Goal: Task Accomplishment & Management: Use online tool/utility

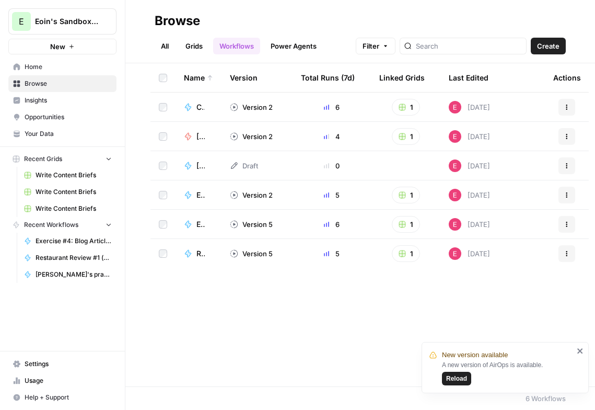
click at [199, 46] on link "Grids" at bounding box center [194, 46] width 30 height 17
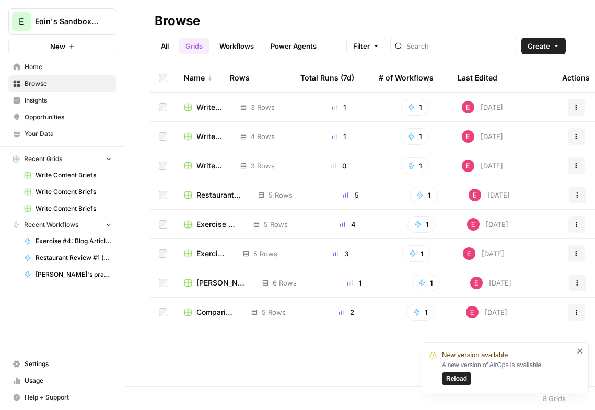
click at [209, 111] on span "Write Content Briefs" at bounding box center [210, 107] width 27 height 10
click at [212, 165] on span "Write Content Briefs" at bounding box center [210, 165] width 27 height 10
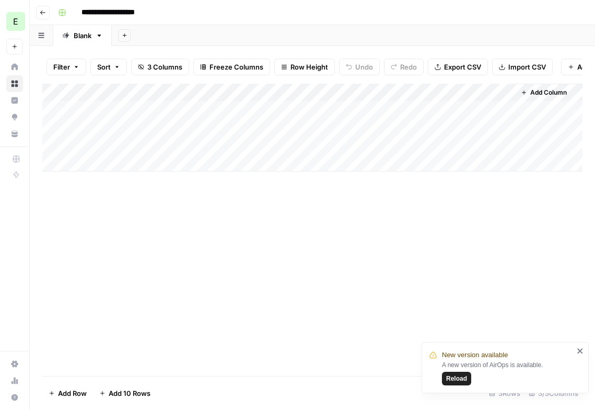
click at [348, 93] on div "Add Column" at bounding box center [312, 128] width 540 height 88
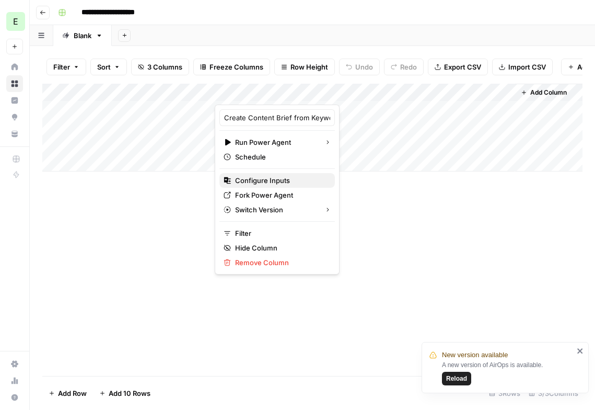
click at [256, 181] on span "Configure Inputs" at bounding box center [280, 180] width 91 height 10
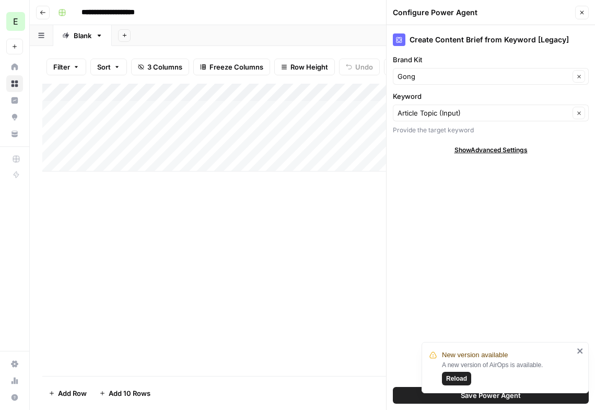
click at [579, 350] on icon "close" at bounding box center [580, 350] width 5 height 5
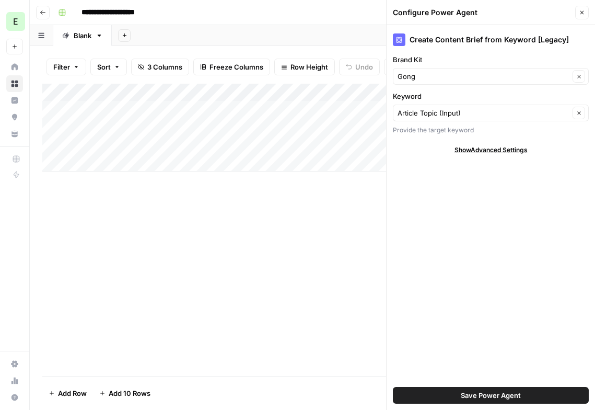
click at [209, 229] on div "Add Column" at bounding box center [312, 230] width 540 height 292
click at [45, 10] on icon "button" at bounding box center [43, 12] width 6 height 6
